Goal: Information Seeking & Learning: Find specific fact

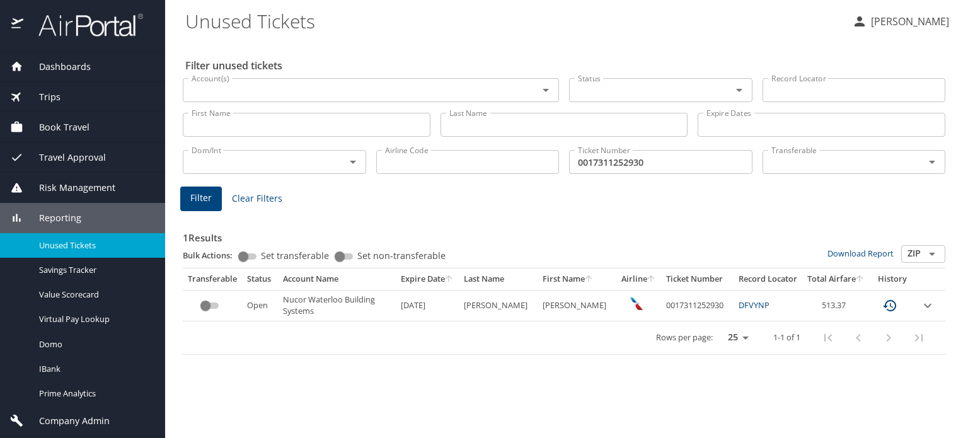
click at [71, 99] on div "Trips" at bounding box center [82, 97] width 145 height 14
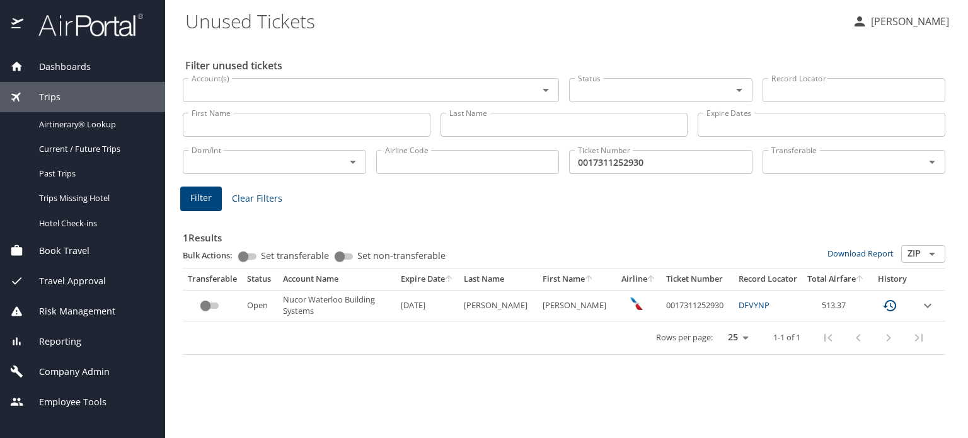
click at [79, 74] on div "Dashboards" at bounding box center [82, 67] width 165 height 30
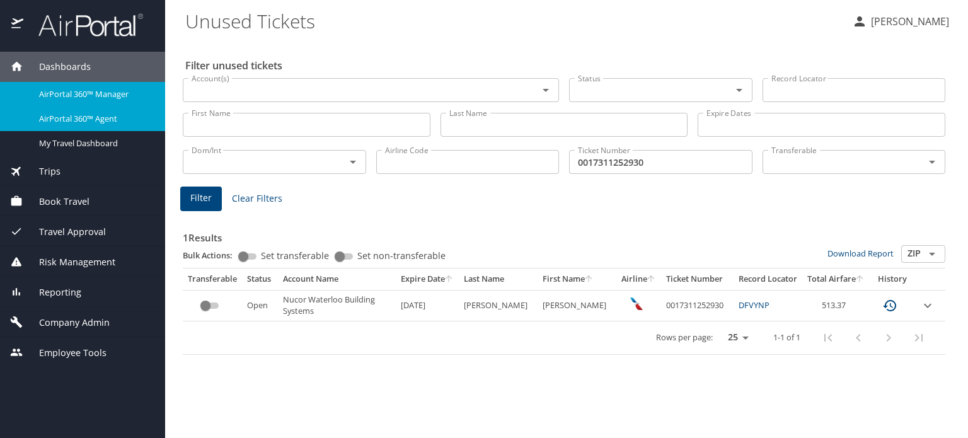
click at [80, 114] on span "AirPortal 360™ Agent" at bounding box center [94, 119] width 111 height 12
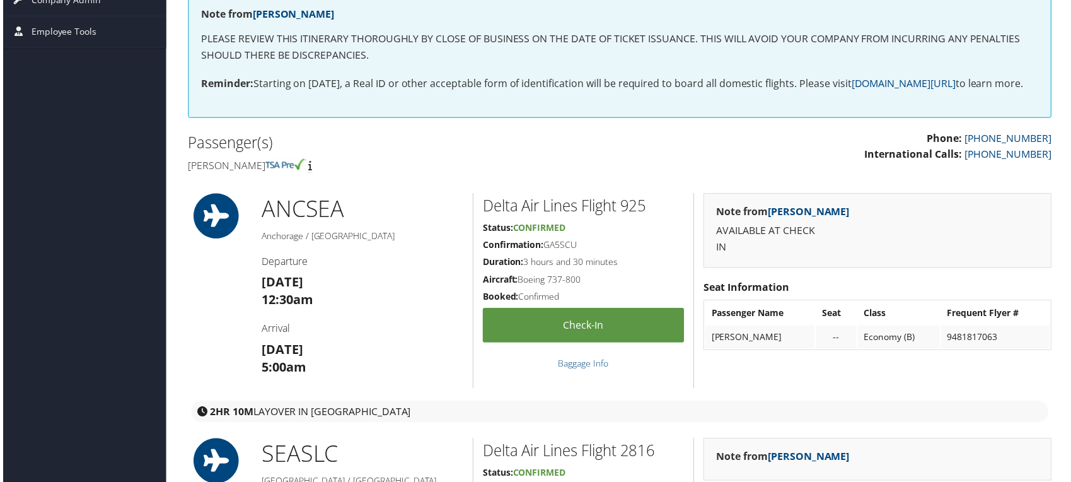
scroll to position [210, 0]
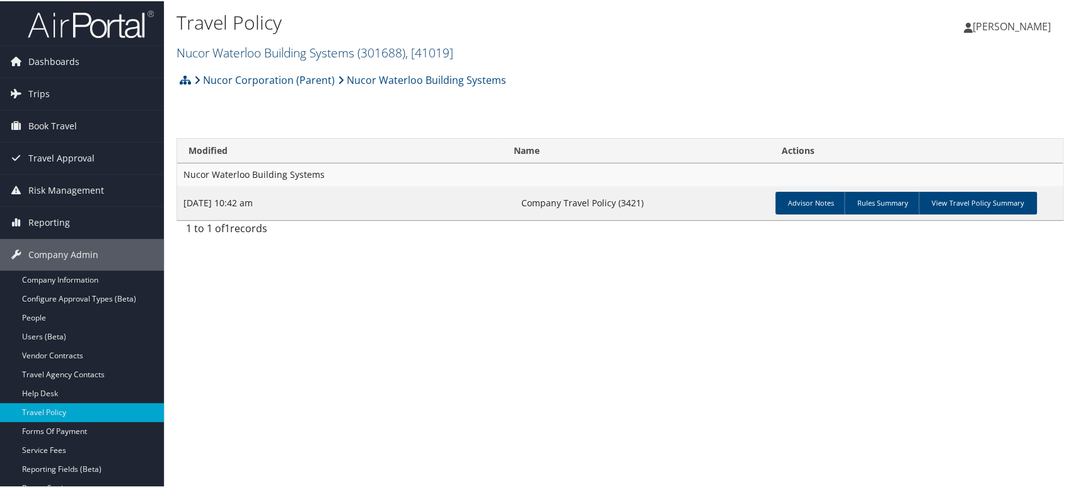
click at [399, 54] on span "( 301688 )" at bounding box center [381, 51] width 48 height 17
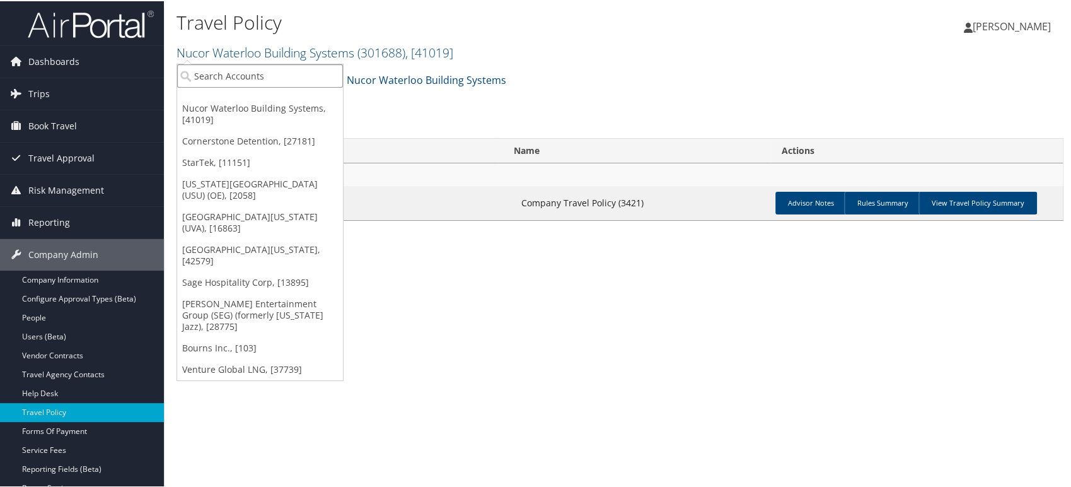
click at [236, 80] on input "search" at bounding box center [260, 74] width 166 height 23
type input "kgp"
drag, startPoint x: 241, startPoint y: 74, endPoint x: 182, endPoint y: 74, distance: 59.9
click at [182, 74] on input "kgp" at bounding box center [260, 74] width 166 height 23
type input "provide"
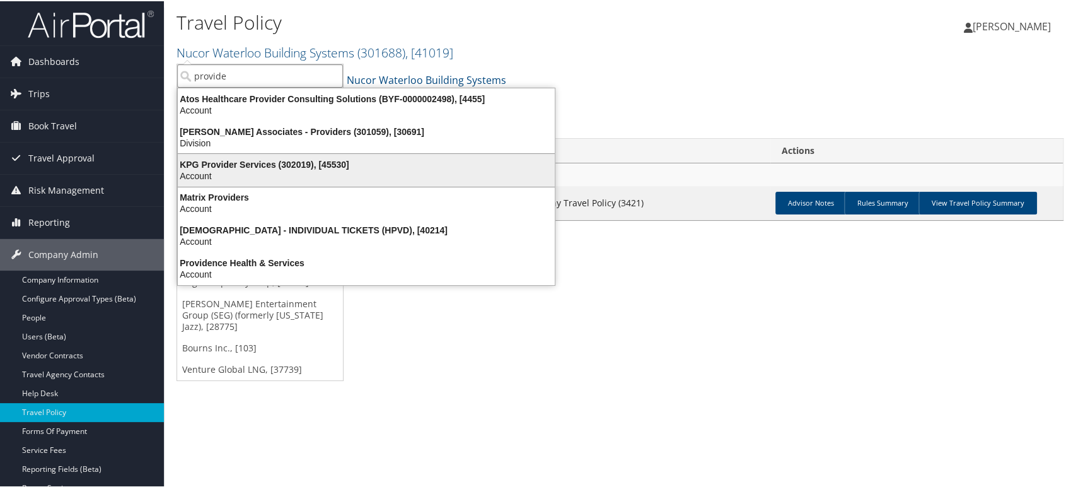
click at [255, 171] on div "Account" at bounding box center [366, 174] width 392 height 11
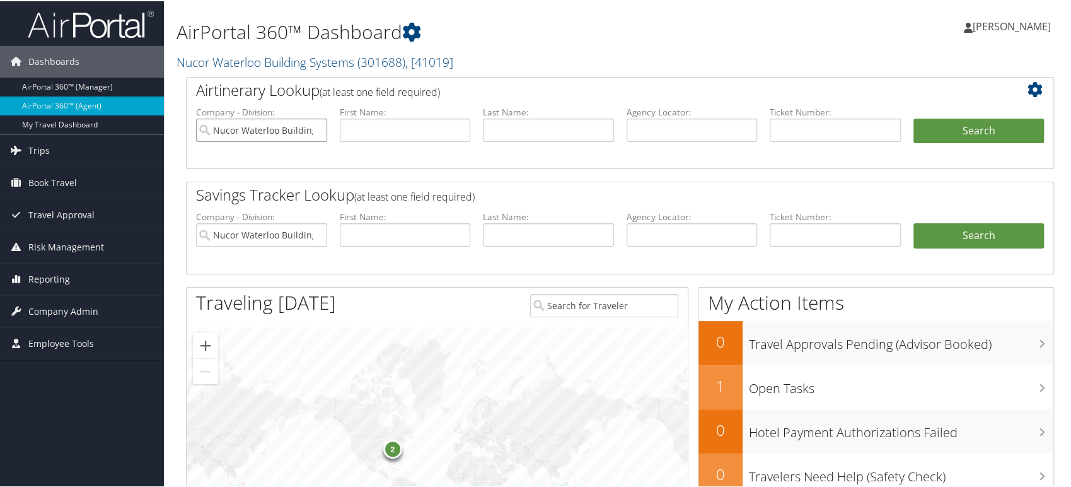
click at [318, 127] on input "Nucor Waterloo Building Systems" at bounding box center [261, 128] width 131 height 23
click at [695, 132] on input "text" at bounding box center [692, 128] width 131 height 23
paste input "DMZBMR"
type input "DMZBMR"
click at [974, 132] on button "Search" at bounding box center [978, 129] width 131 height 25
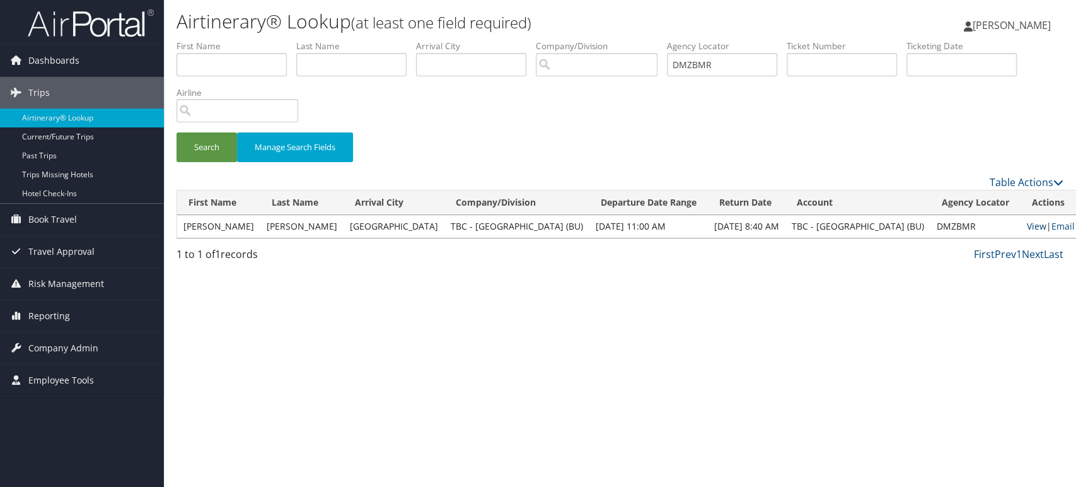
click at [1027, 224] on link "View" at bounding box center [1037, 226] width 20 height 12
click at [68, 311] on span "Reporting" at bounding box center [49, 316] width 42 height 32
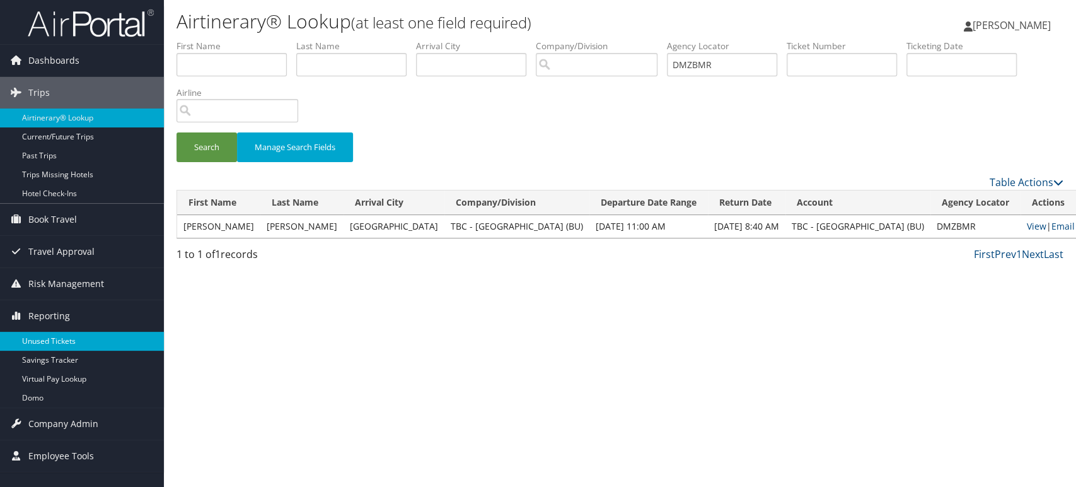
click at [57, 344] on link "Unused Tickets" at bounding box center [82, 341] width 164 height 19
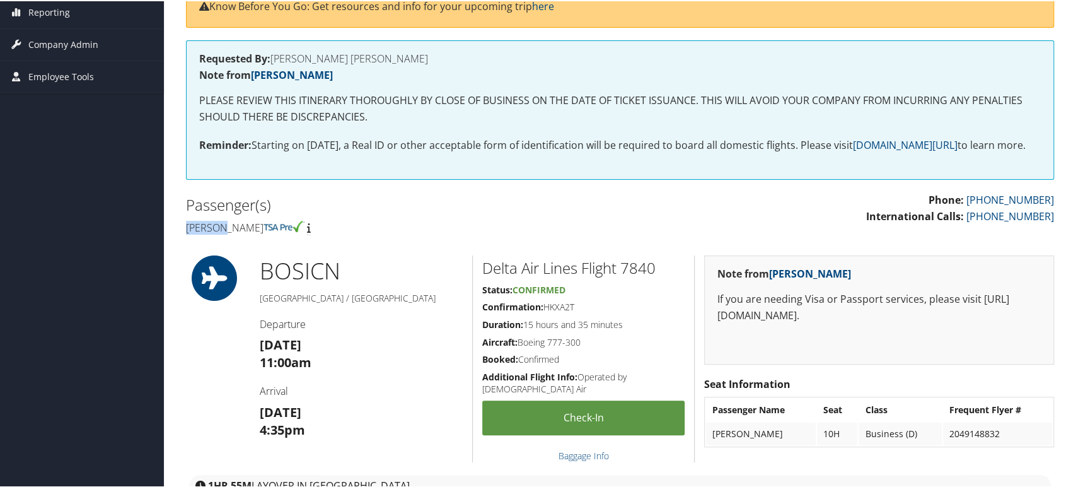
click at [314, 214] on h2 "Passenger(s)" at bounding box center [398, 203] width 425 height 21
click at [201, 233] on h4 "Stanley e Sclaroff" at bounding box center [398, 226] width 425 height 14
drag, startPoint x: 201, startPoint y: 241, endPoint x: 240, endPoint y: 241, distance: 39.1
click at [240, 233] on h4 "Stanley e Sclaroff" at bounding box center [398, 226] width 425 height 14
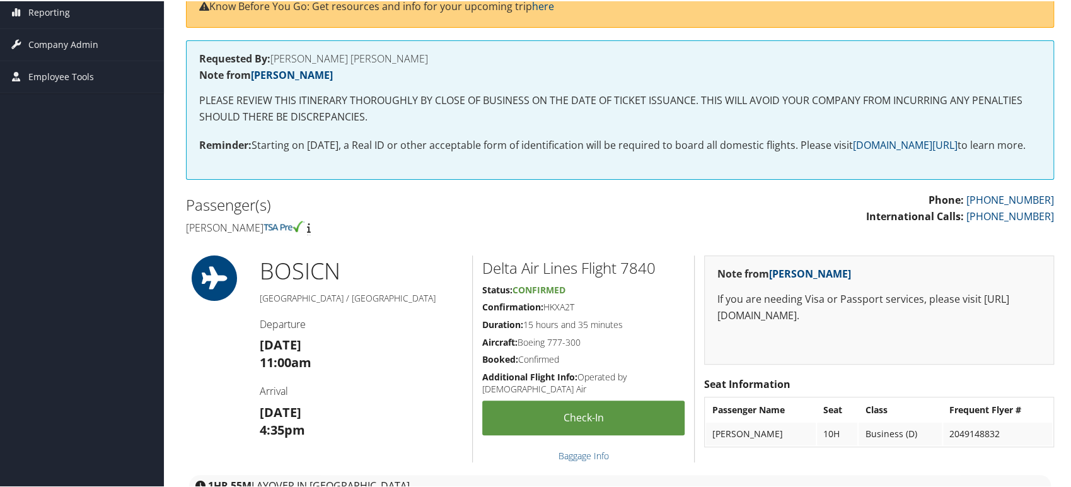
copy h4 "Stanley e Sclaroff"
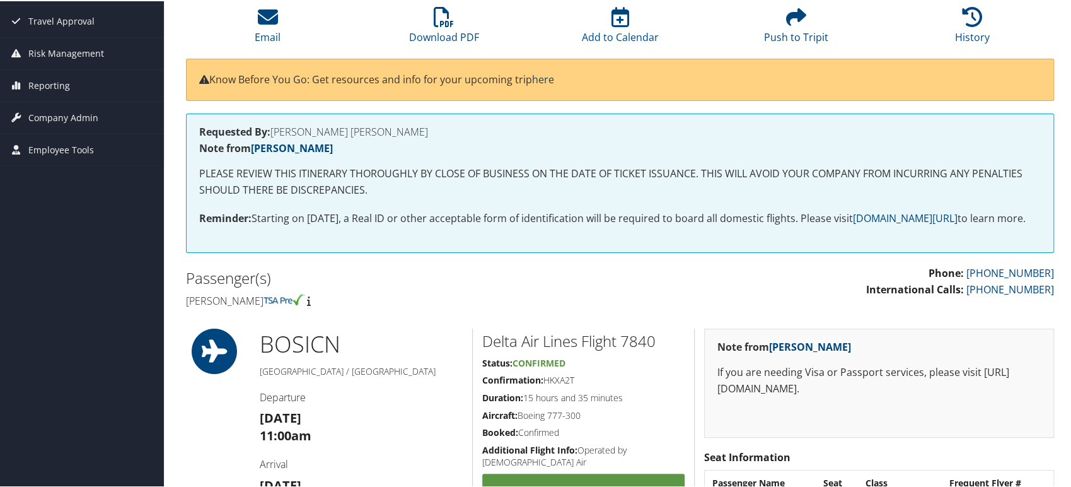
scroll to position [0, 0]
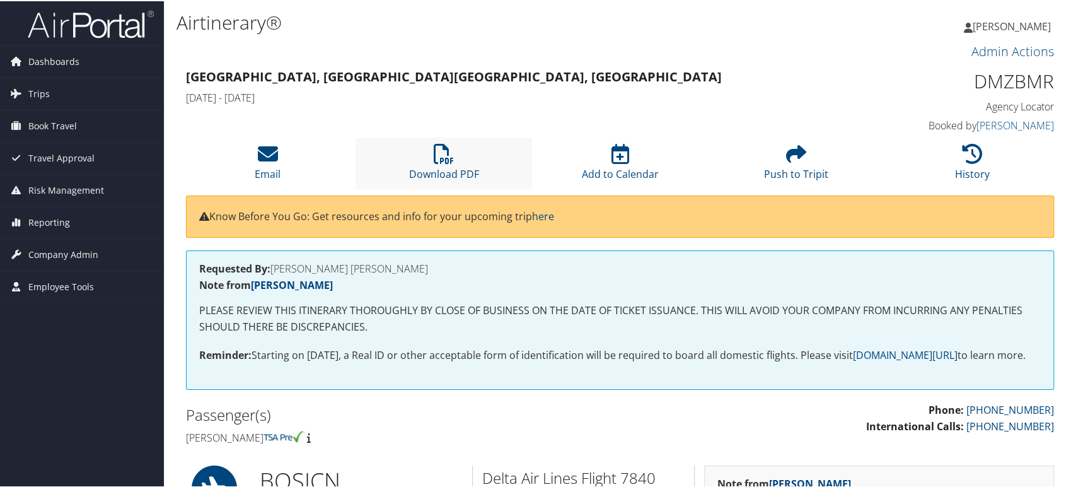
click at [465, 163] on li "Download PDF" at bounding box center [444, 161] width 176 height 51
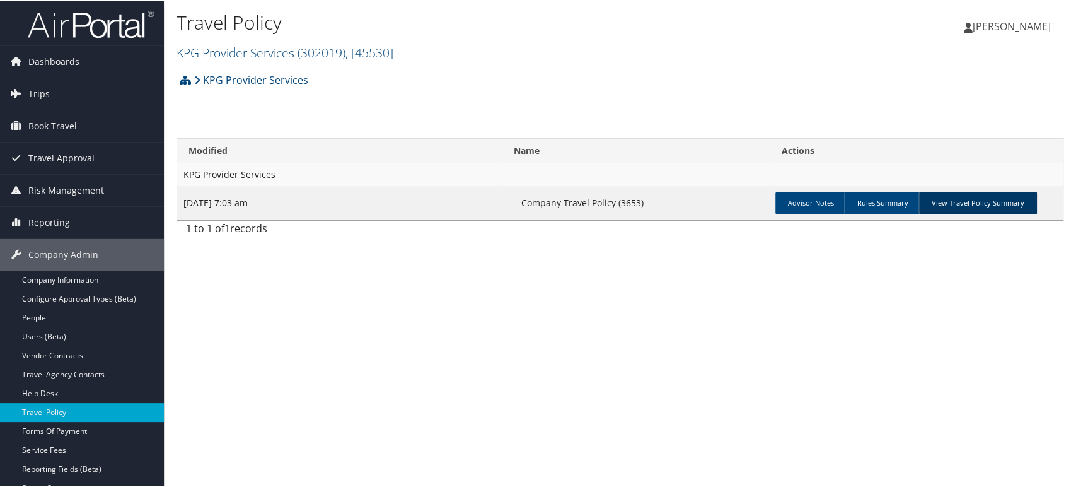
click at [958, 201] on link "View Travel Policy Summary" at bounding box center [977, 201] width 119 height 23
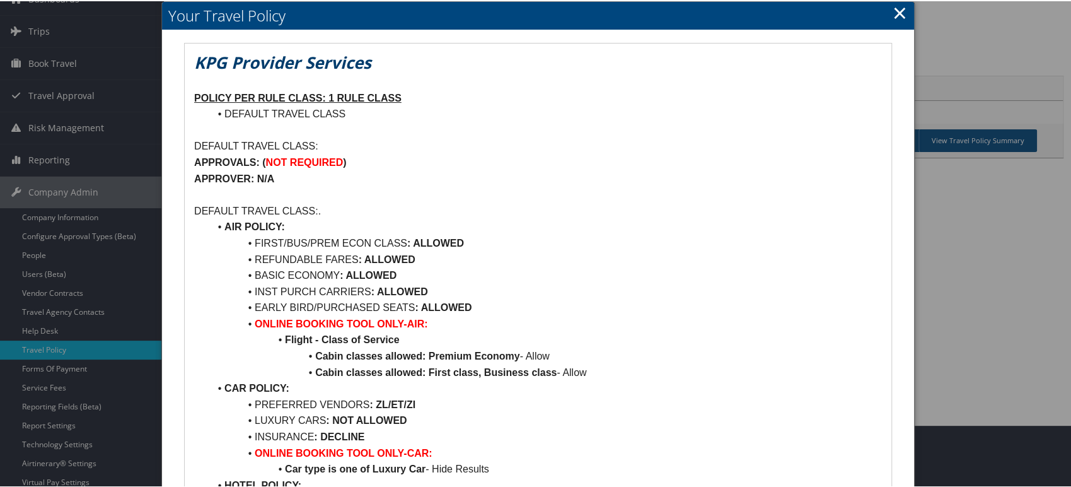
scroll to position [38, 0]
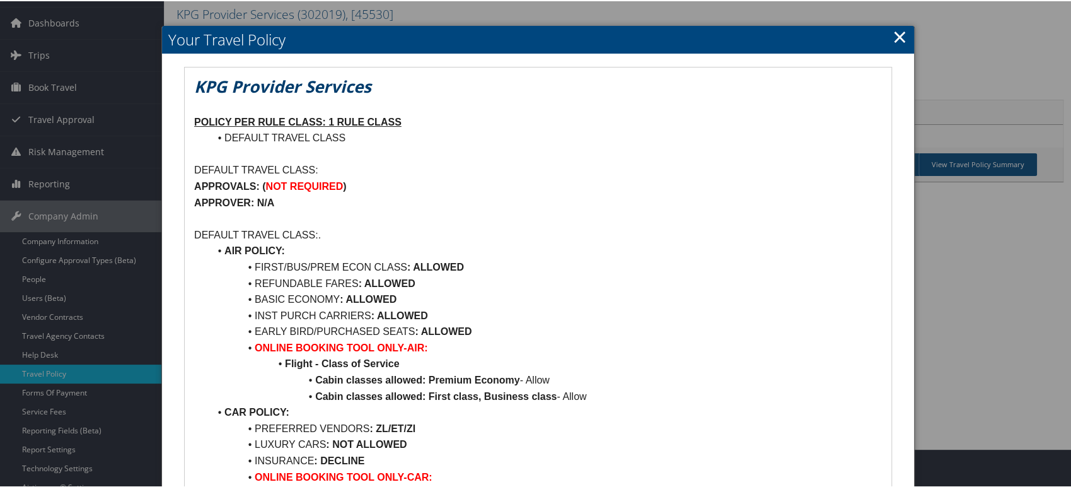
click at [419, 242] on li "AIR POLICY:" at bounding box center [545, 249] width 673 height 16
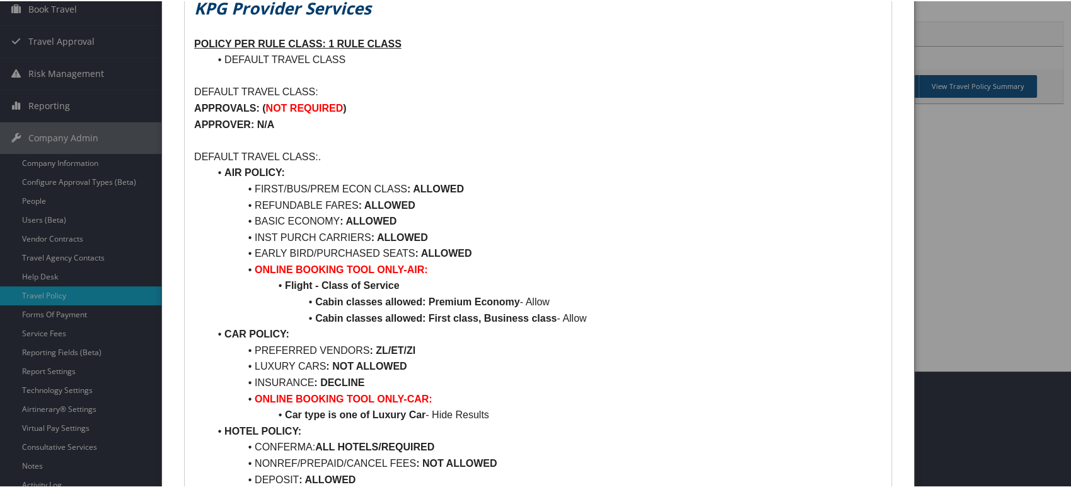
scroll to position [108, 0]
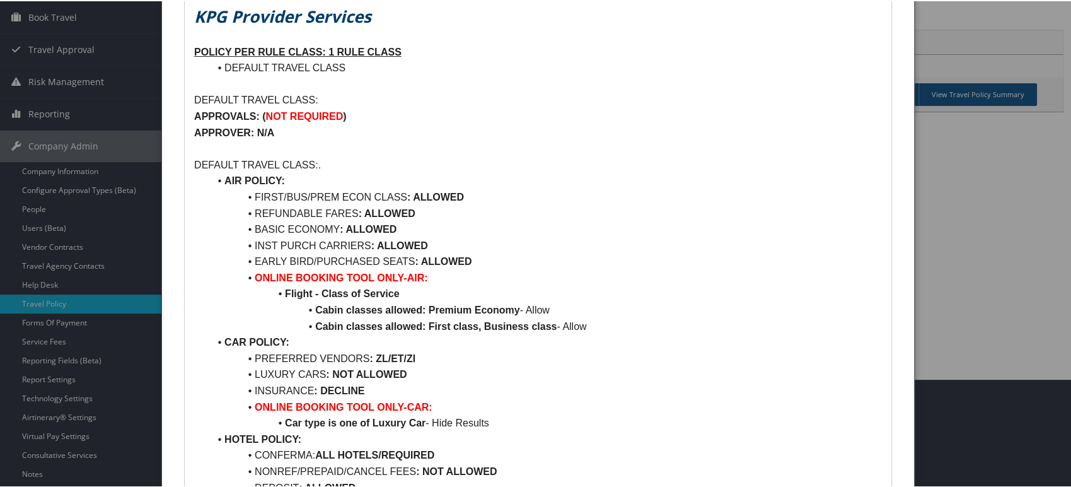
click at [205, 115] on strong "APPROVALS: (" at bounding box center [229, 115] width 71 height 11
drag, startPoint x: 205, startPoint y: 115, endPoint x: 330, endPoint y: 130, distance: 125.1
click at [330, 130] on div "KPG Provider Services POLICY PER RULE CLASS: 1 RULE CLASS DEFAULT TRAVEL CLASS …" at bounding box center [538, 402] width 707 height 813
click at [444, 149] on p at bounding box center [538, 147] width 688 height 16
click at [263, 242] on li "INST PURCH CARRIERS : ALLOWED" at bounding box center [545, 244] width 673 height 16
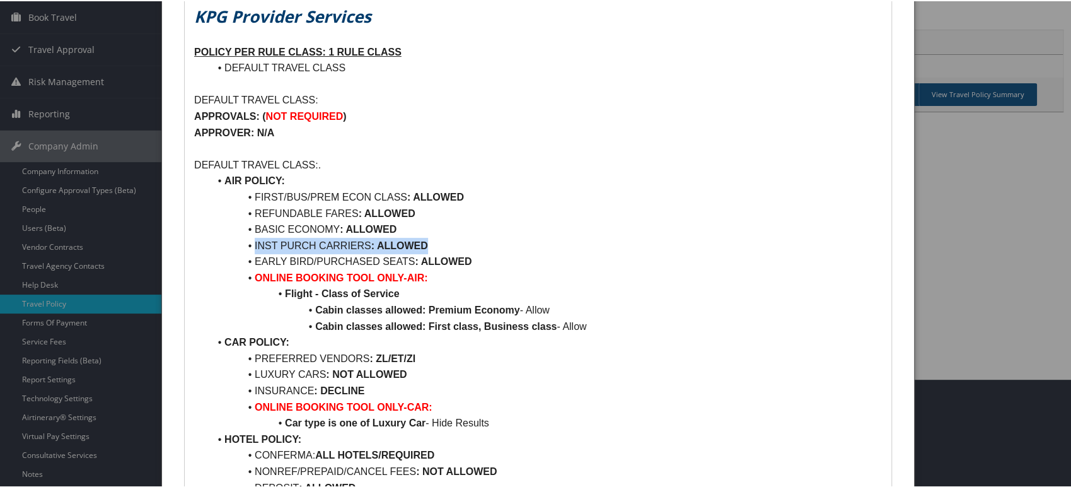
drag, startPoint x: 263, startPoint y: 242, endPoint x: 415, endPoint y: 241, distance: 151.9
click at [415, 241] on li "INST PURCH CARRIERS : ALLOWED" at bounding box center [545, 244] width 673 height 16
click at [493, 254] on li "EARLY BIRD/PURCHASED SEATS : ALLOWED" at bounding box center [545, 260] width 673 height 16
drag, startPoint x: 494, startPoint y: 265, endPoint x: 253, endPoint y: 197, distance: 249.5
click at [253, 197] on ul "AIR POLICY: FIRST/BUS/PREM ECON CLASS : ALLOWED REFUNDABLE FARES : ALLOWED BASI…" at bounding box center [538, 405] width 688 height 468
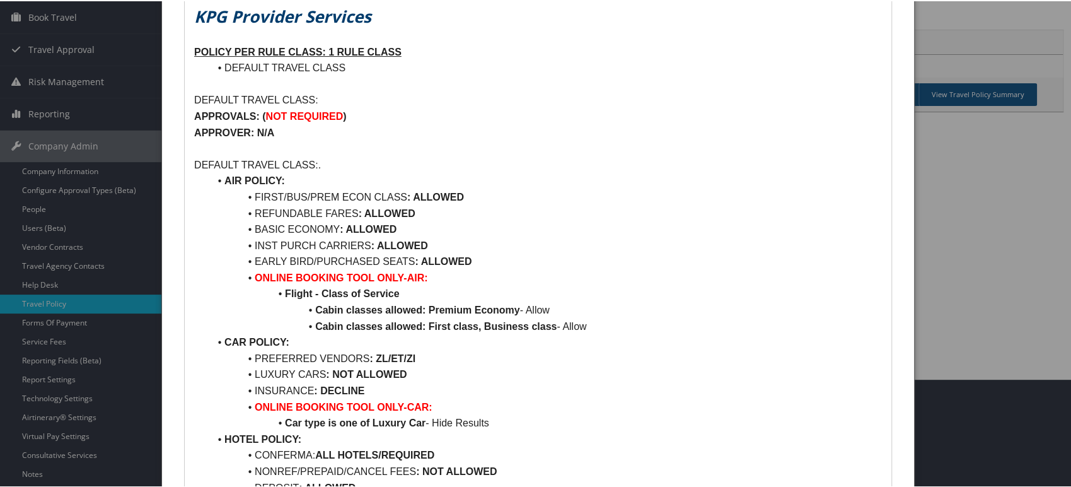
click at [514, 230] on li "BASIC ECONOMY : ALLOWED" at bounding box center [545, 228] width 673 height 16
click at [330, 307] on strong "Cabin classes allowed: Premium Economy" at bounding box center [417, 308] width 205 height 11
drag, startPoint x: 330, startPoint y: 307, endPoint x: 589, endPoint y: 307, distance: 259.7
click at [589, 307] on li "Cabin classes allowed: Premium Economy - Allow" at bounding box center [545, 309] width 673 height 16
click at [632, 330] on li "Cabin classes allowed: First class, Business class - Allow" at bounding box center [545, 325] width 673 height 16
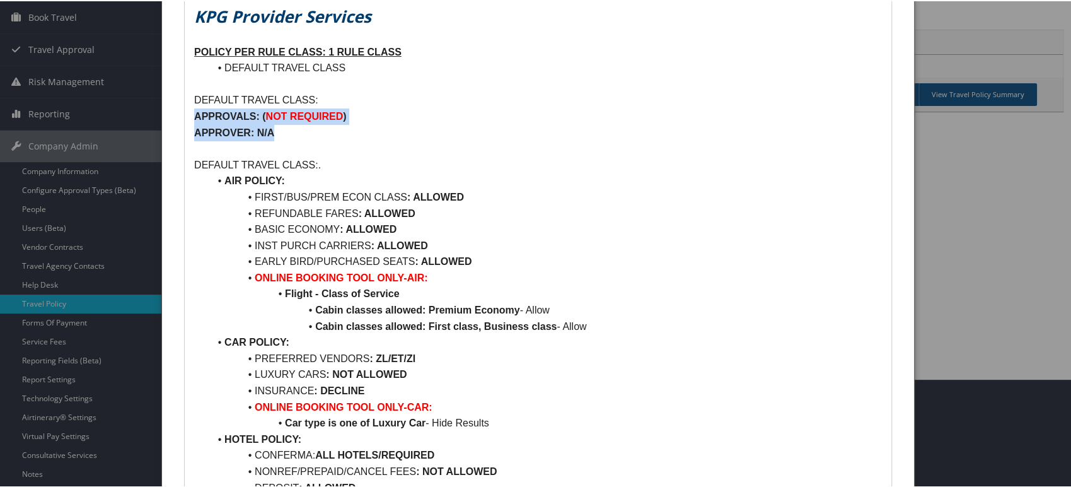
drag, startPoint x: 286, startPoint y: 137, endPoint x: 187, endPoint y: 117, distance: 100.4
click at [187, 117] on div "KPG Provider Services POLICY PER RULE CLASS: 1 RULE CLASS DEFAULT TRAVEL CLASS …" at bounding box center [538, 402] width 707 height 813
click at [299, 130] on p "APPROVER: N/A" at bounding box center [538, 132] width 688 height 16
click at [209, 111] on strong "APPROVALS: (" at bounding box center [229, 115] width 71 height 11
drag, startPoint x: 209, startPoint y: 111, endPoint x: 347, endPoint y: 112, distance: 137.4
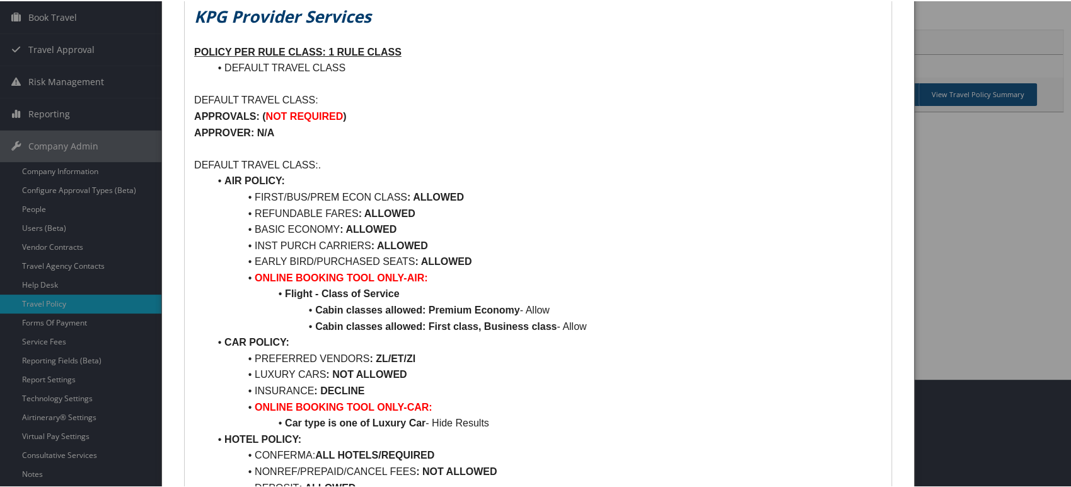
click at [347, 112] on p "APPROVALS: ( NOT REQUIRED )" at bounding box center [538, 115] width 688 height 16
drag, startPoint x: 280, startPoint y: 127, endPoint x: 192, endPoint y: 114, distance: 89.2
click at [192, 114] on div "KPG Provider Services POLICY PER RULE CLASS: 1 RULE CLASS DEFAULT TRAVEL CLASS …" at bounding box center [538, 402] width 707 height 813
click at [306, 140] on p at bounding box center [538, 147] width 688 height 16
click at [225, 111] on strong "APPROVALS: (" at bounding box center [229, 115] width 71 height 11
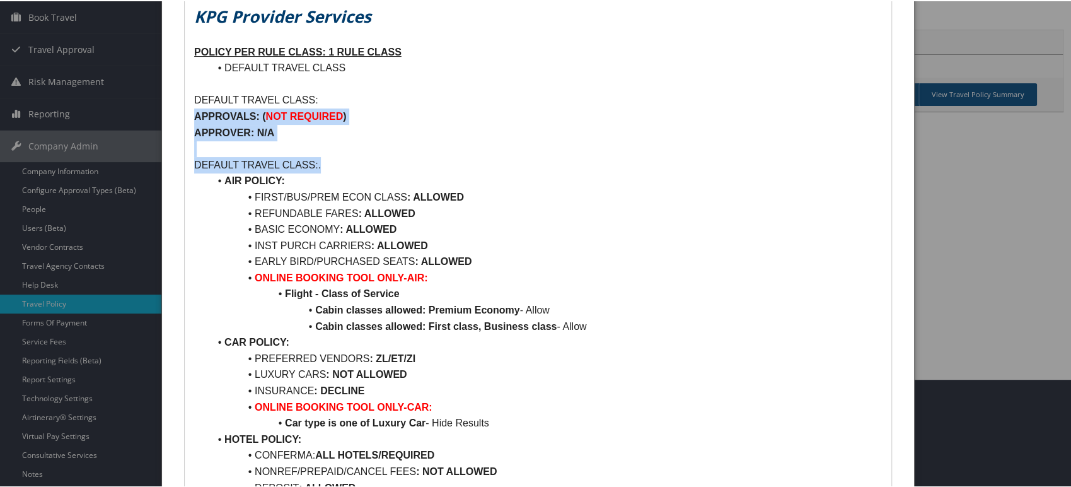
drag, startPoint x: 225, startPoint y: 112, endPoint x: 338, endPoint y: 156, distance: 121.4
click at [338, 156] on div "KPG Provider Services POLICY PER RULE CLASS: 1 RULE CLASS DEFAULT TRAVEL CLASS …" at bounding box center [538, 402] width 707 height 813
click at [405, 144] on p at bounding box center [538, 147] width 688 height 16
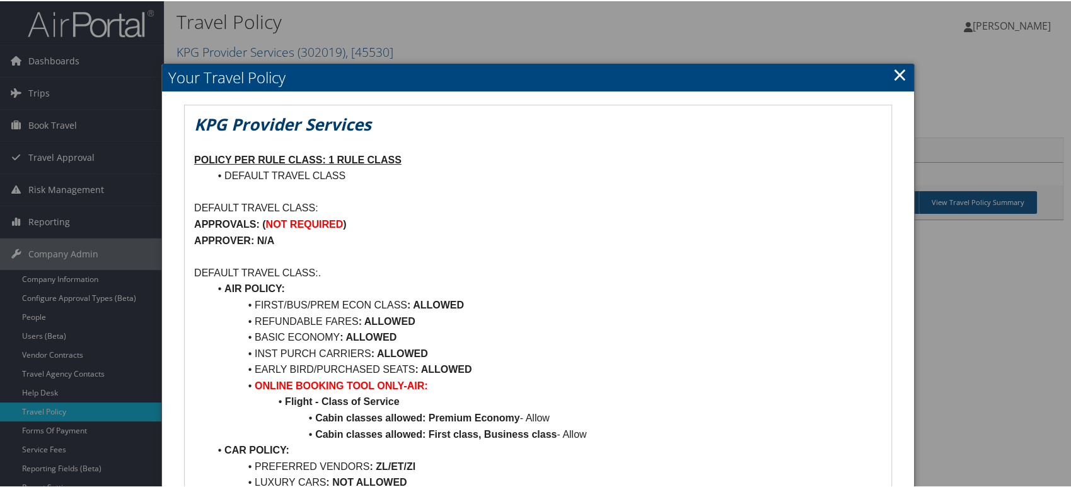
scroll to position [0, 0]
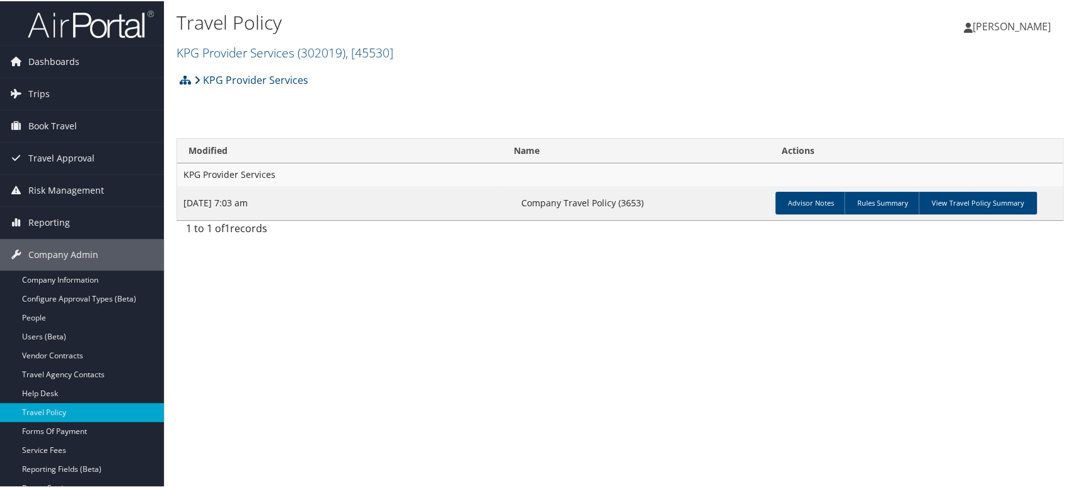
click at [308, 52] on span "( 302019 )" at bounding box center [322, 51] width 48 height 17
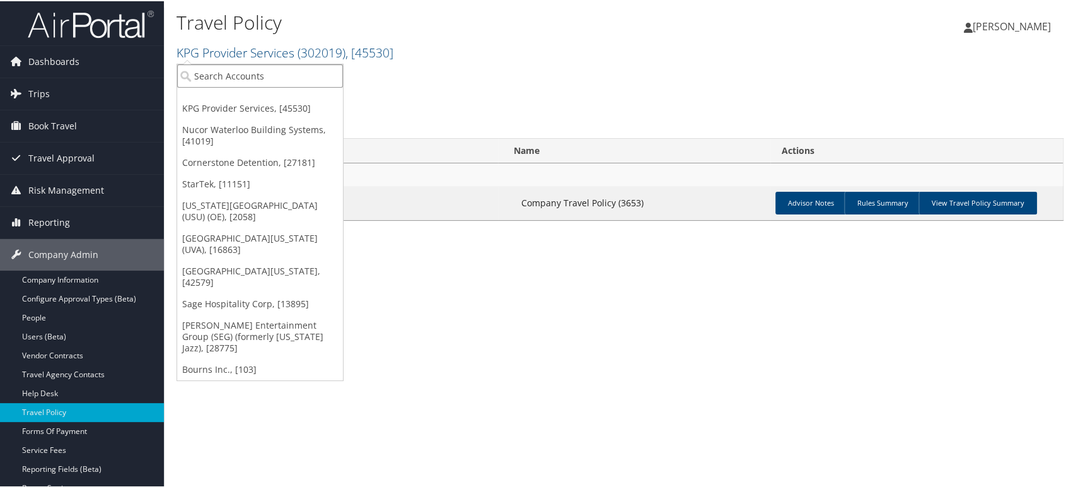
click at [269, 79] on input "search" at bounding box center [260, 74] width 166 height 23
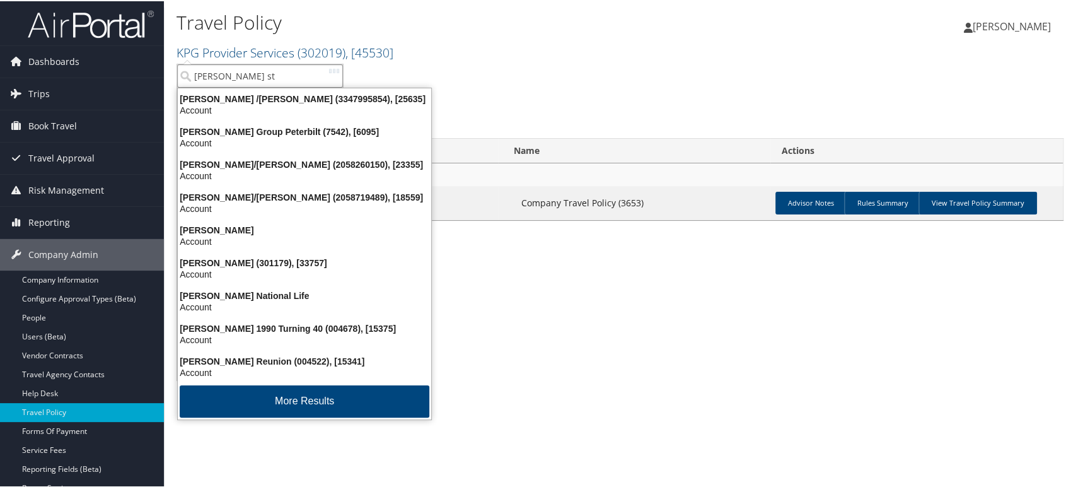
type input "[PERSON_NAME] sta"
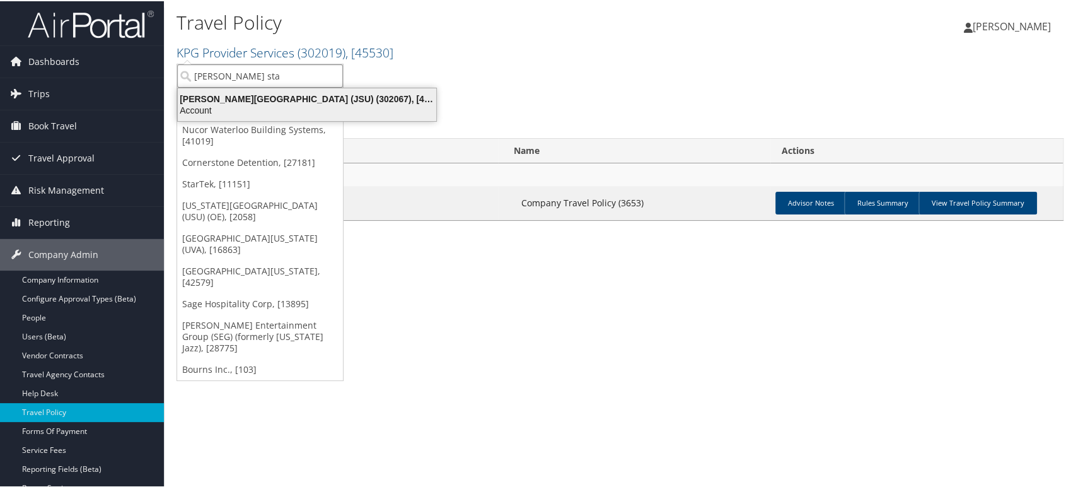
click at [253, 96] on div "[PERSON_NAME][GEOGRAPHIC_DATA] (JSU) (302067), [45912]" at bounding box center [307, 97] width 274 height 11
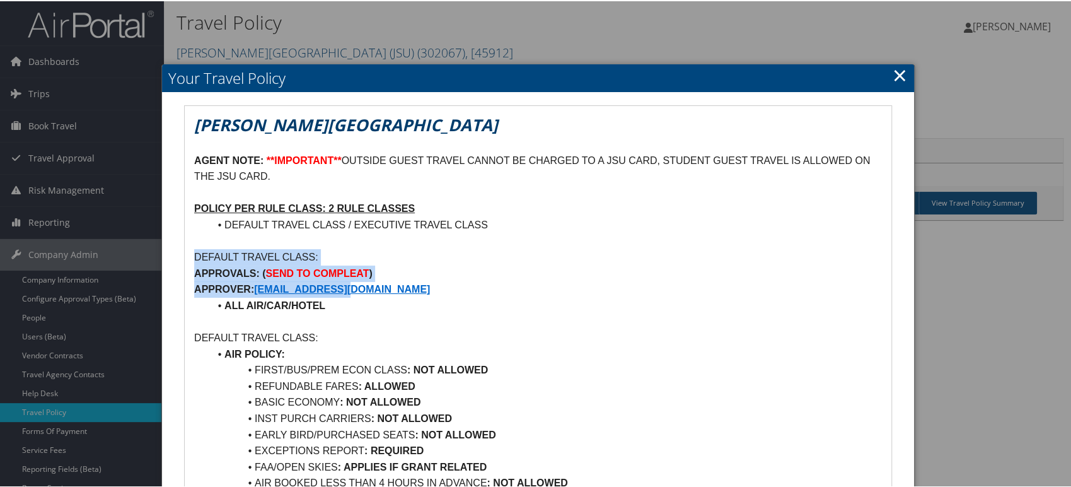
drag, startPoint x: 399, startPoint y: 289, endPoint x: 188, endPoint y: 260, distance: 212.5
click at [436, 260] on p "DEFAULT TRAVEL CLASS:" at bounding box center [538, 256] width 688 height 16
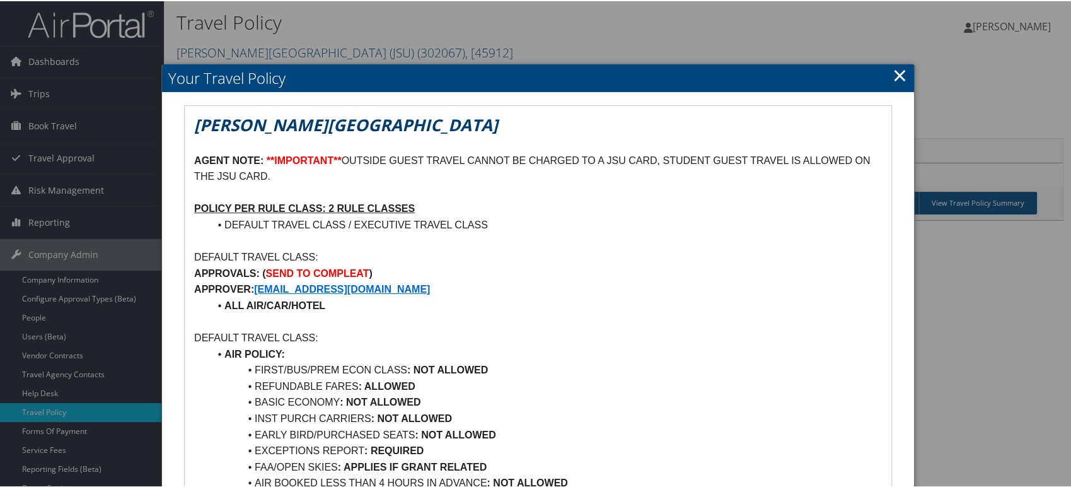
click at [901, 75] on link "×" at bounding box center [900, 73] width 14 height 25
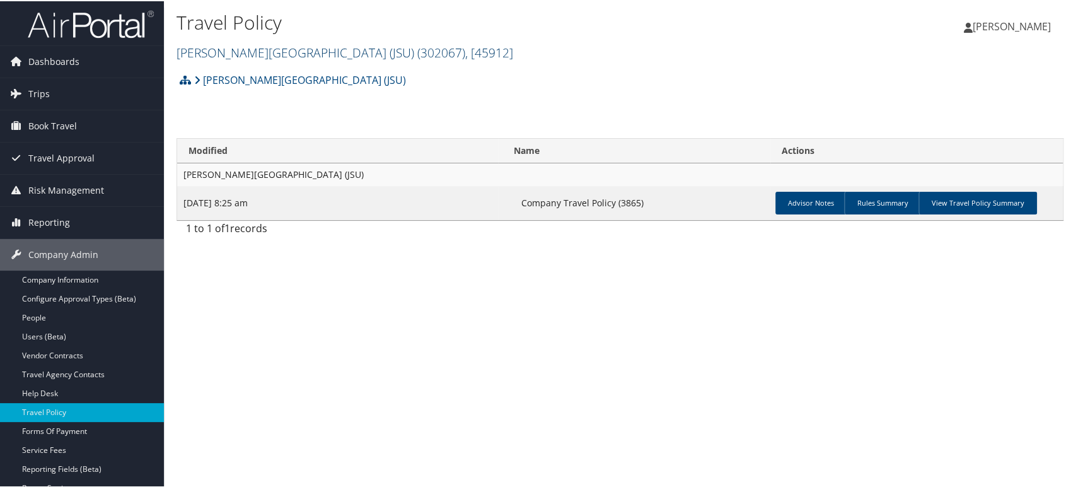
click at [417, 51] on span "( 302067 )" at bounding box center [441, 51] width 48 height 17
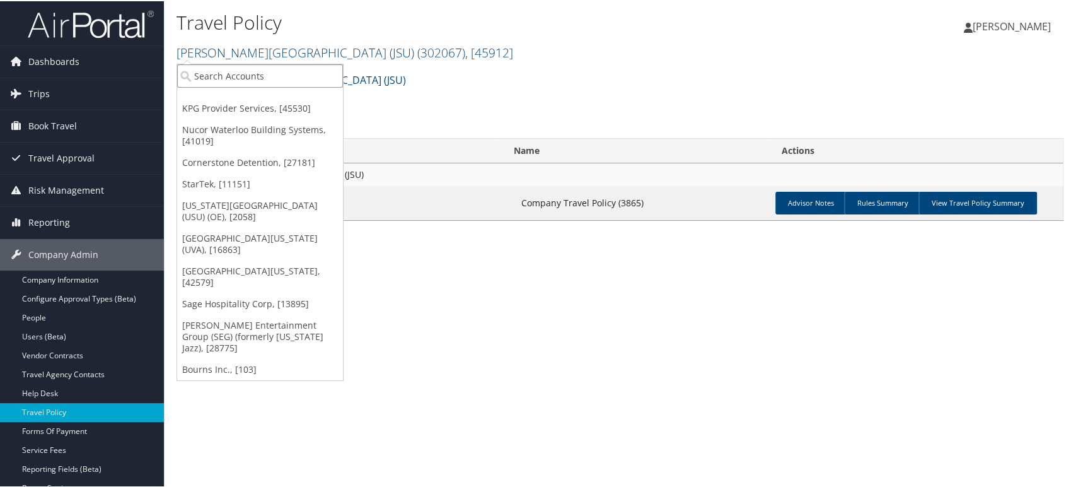
click at [286, 71] on input "search" at bounding box center [260, 74] width 166 height 23
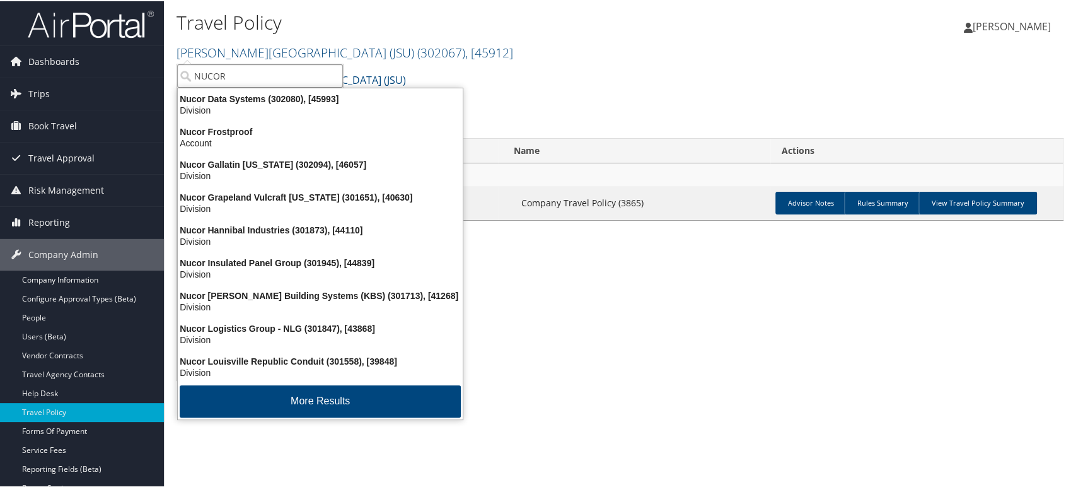
type input "NUCOR"
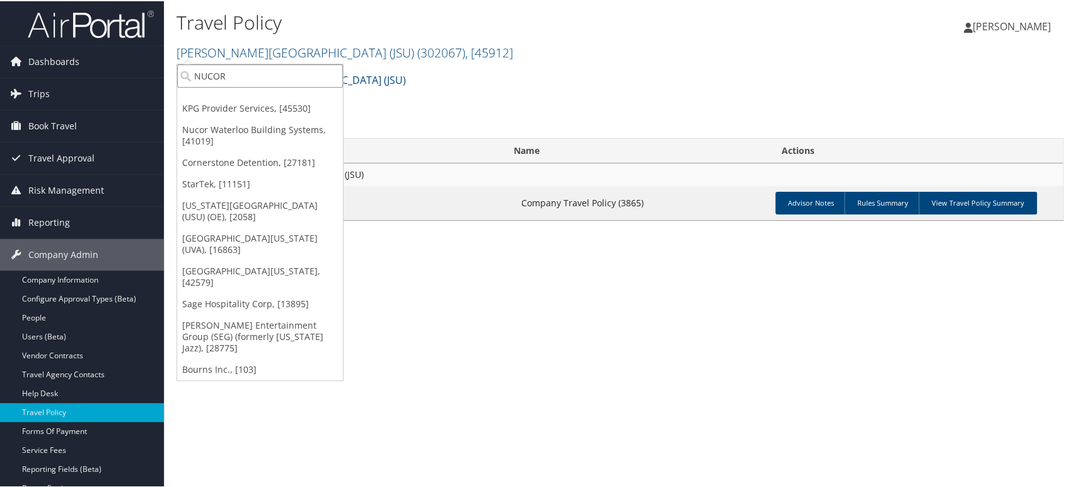
click at [272, 69] on input "NUCOR" at bounding box center [260, 74] width 166 height 23
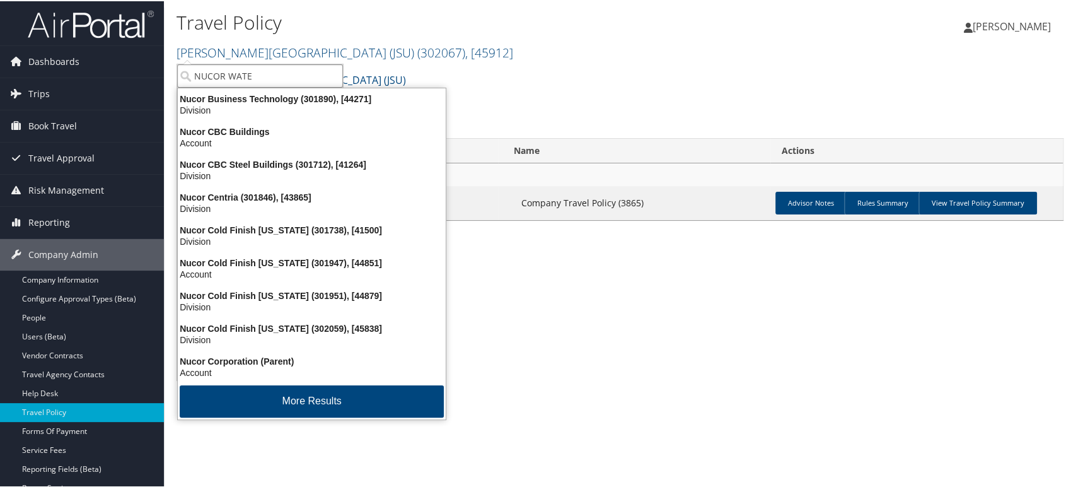
type input "NUCOR WATER"
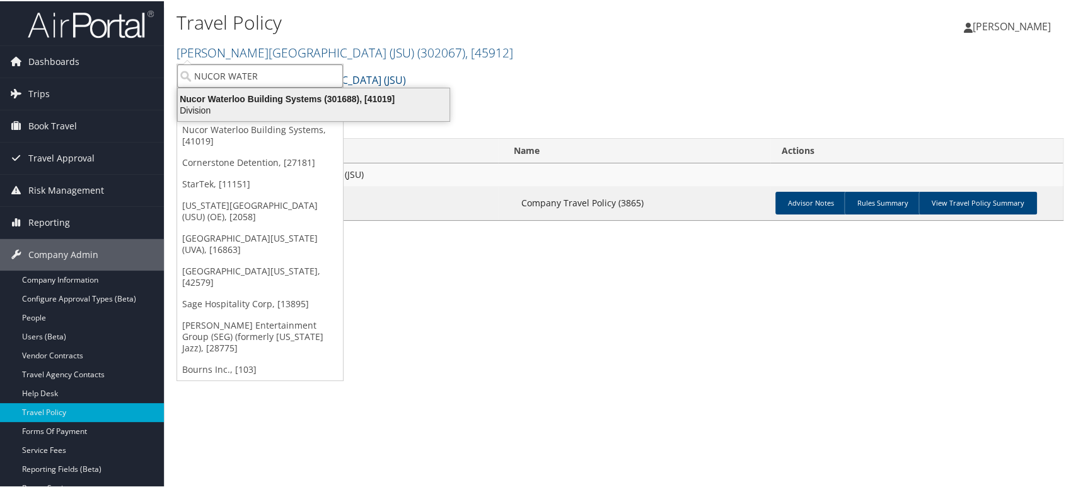
click at [267, 105] on div "Division" at bounding box center [313, 108] width 287 height 11
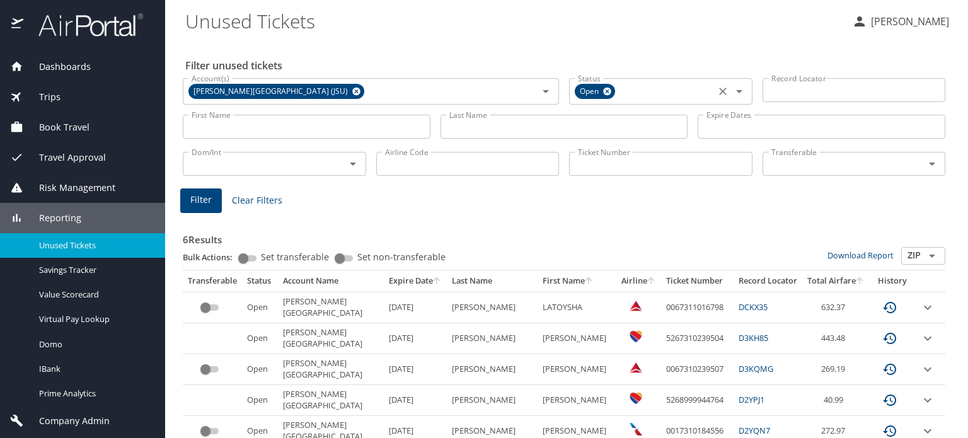
drag, startPoint x: 307, startPoint y: 90, endPoint x: 579, endPoint y: 91, distance: 271.7
click at [308, 91] on div "[PERSON_NAME][GEOGRAPHIC_DATA] (JSU)" at bounding box center [276, 91] width 176 height 15
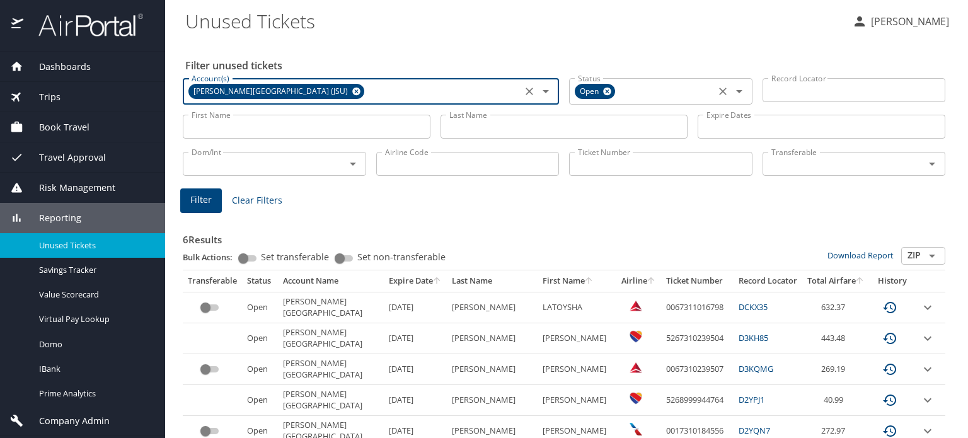
click at [603, 93] on icon at bounding box center [607, 91] width 9 height 14
click at [352, 91] on icon at bounding box center [356, 92] width 8 height 8
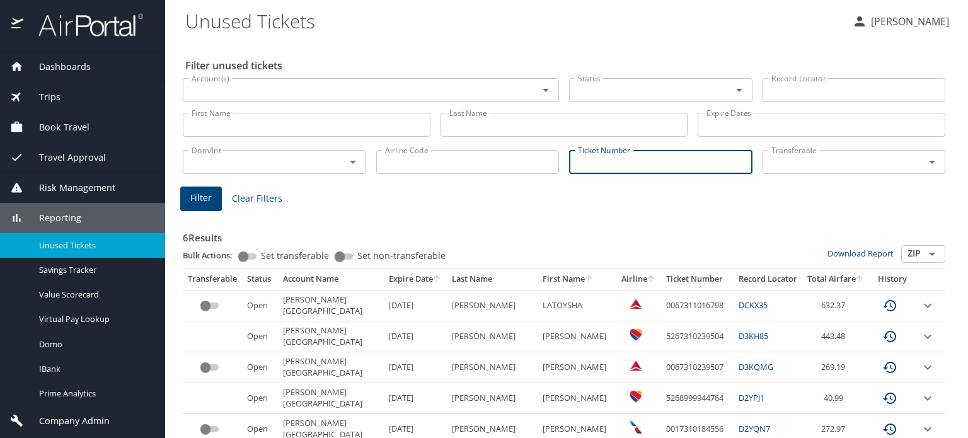
click at [651, 163] on input "Ticket Number" at bounding box center [660, 162] width 183 height 24
paste input "0017311252930"
type input "0017311252930"
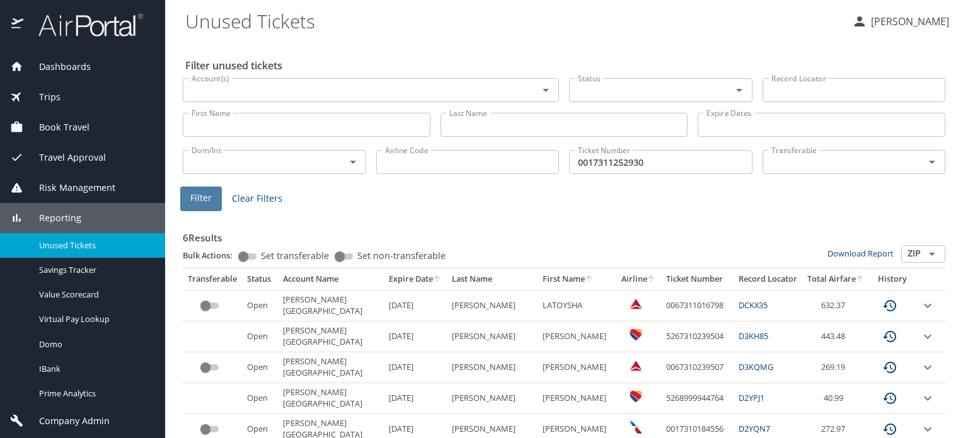
click at [197, 199] on span "Filter" at bounding box center [200, 198] width 21 height 16
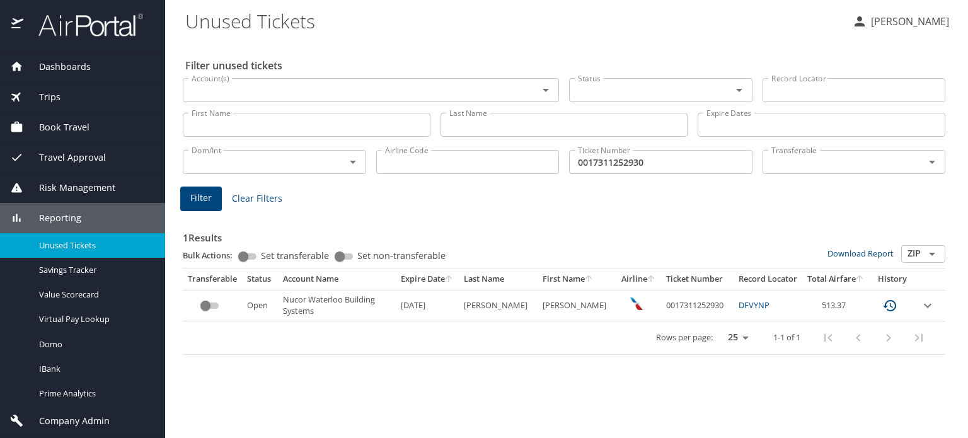
click at [398, 388] on div "Filter unused tickets Account(s) Account(s) Status Status Record Locator Record…" at bounding box center [566, 239] width 763 height 398
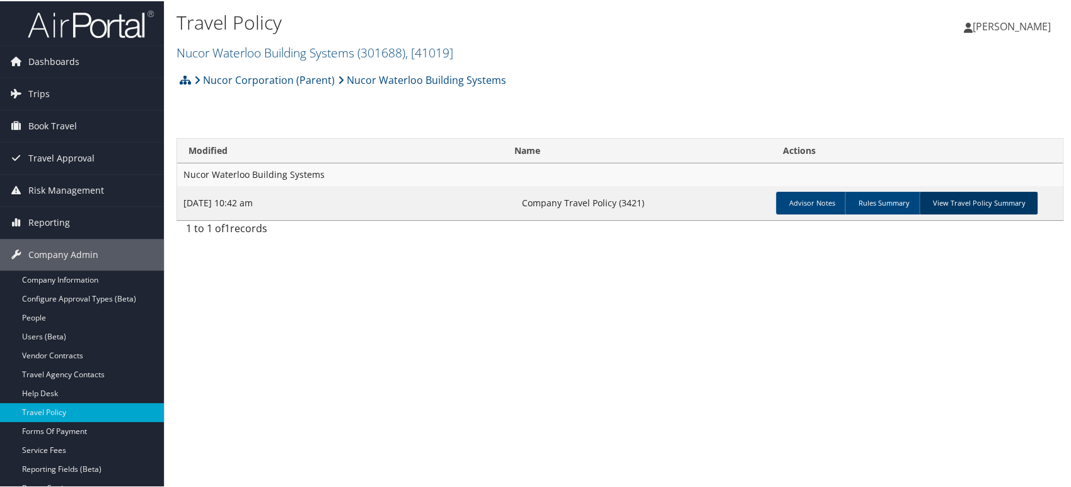
click at [973, 199] on link "View Travel Policy Summary" at bounding box center [978, 201] width 119 height 23
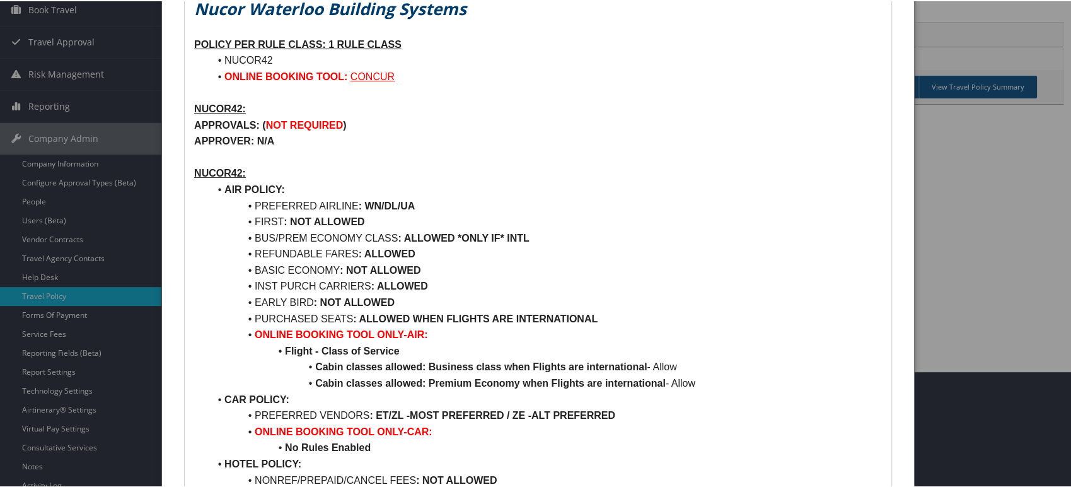
scroll to position [140, 0]
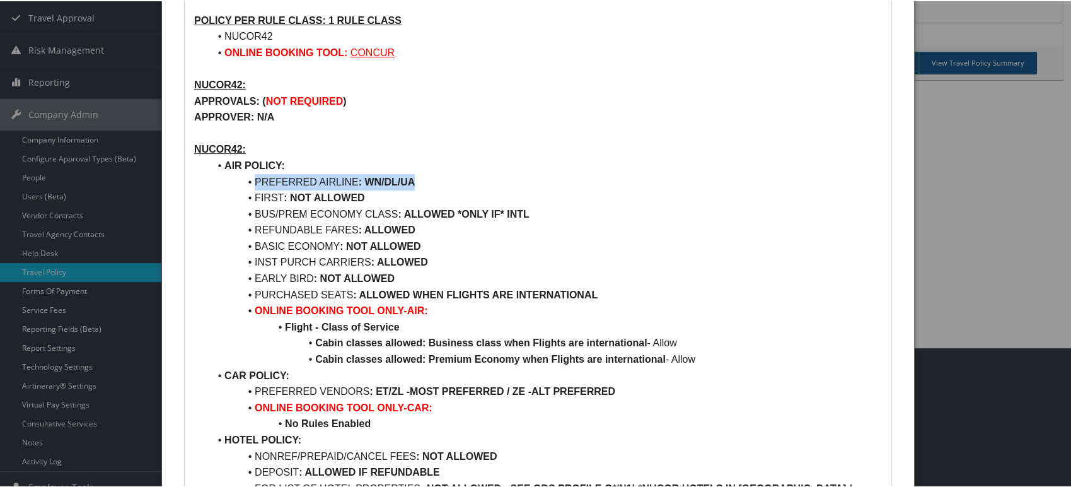
drag, startPoint x: 411, startPoint y: 180, endPoint x: 227, endPoint y: 185, distance: 184.1
click at [222, 183] on li "PREFERRED AIRLINE : WN/DL/UA" at bounding box center [545, 181] width 673 height 16
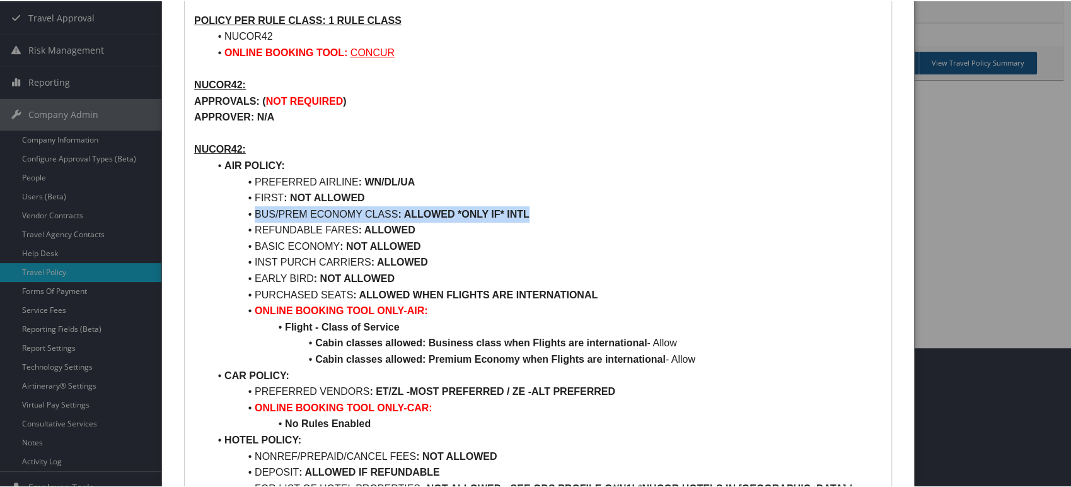
drag, startPoint x: 545, startPoint y: 211, endPoint x: 252, endPoint y: 215, distance: 293.1
click at [252, 215] on li "BUS/PREM ECONOMY CLASS : ALLOWED *ONLY IF* INTL" at bounding box center [545, 213] width 673 height 16
drag, startPoint x: 448, startPoint y: 235, endPoint x: 238, endPoint y: 229, distance: 210.0
click at [238, 229] on li "REFUNDABLE FARES : ALLOWED" at bounding box center [545, 229] width 673 height 16
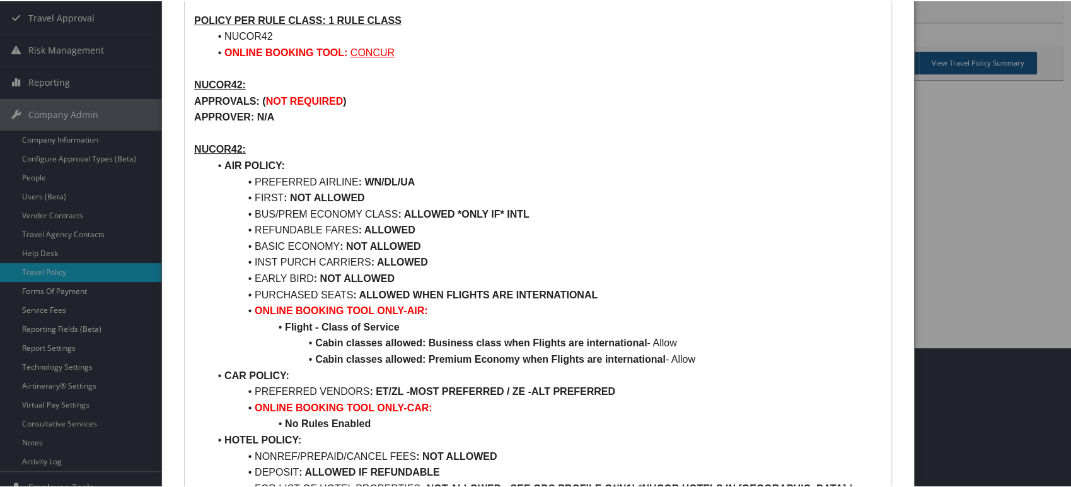
click at [531, 263] on li "INST PURCH CARRIERS : ALLOWED" at bounding box center [545, 261] width 673 height 16
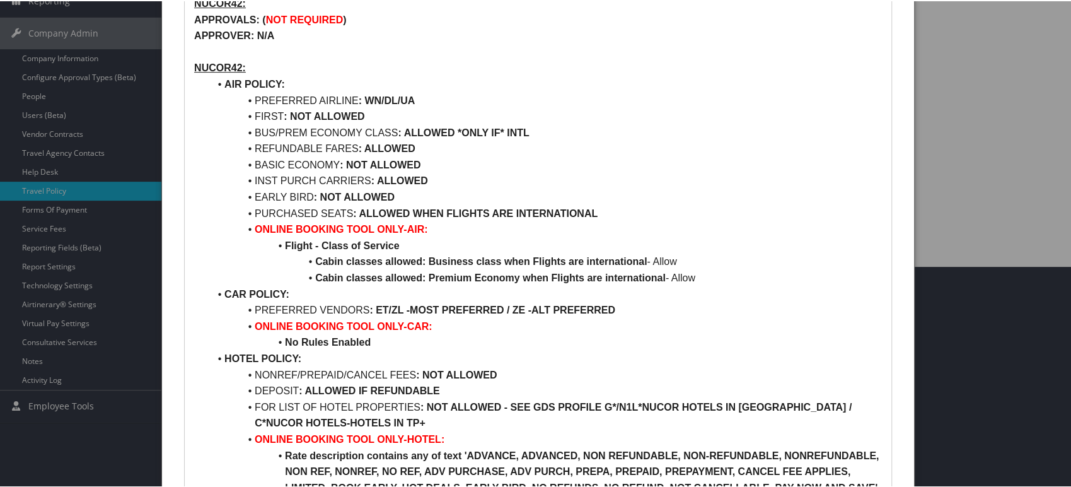
scroll to position [280, 0]
